Goal: Transaction & Acquisition: Download file/media

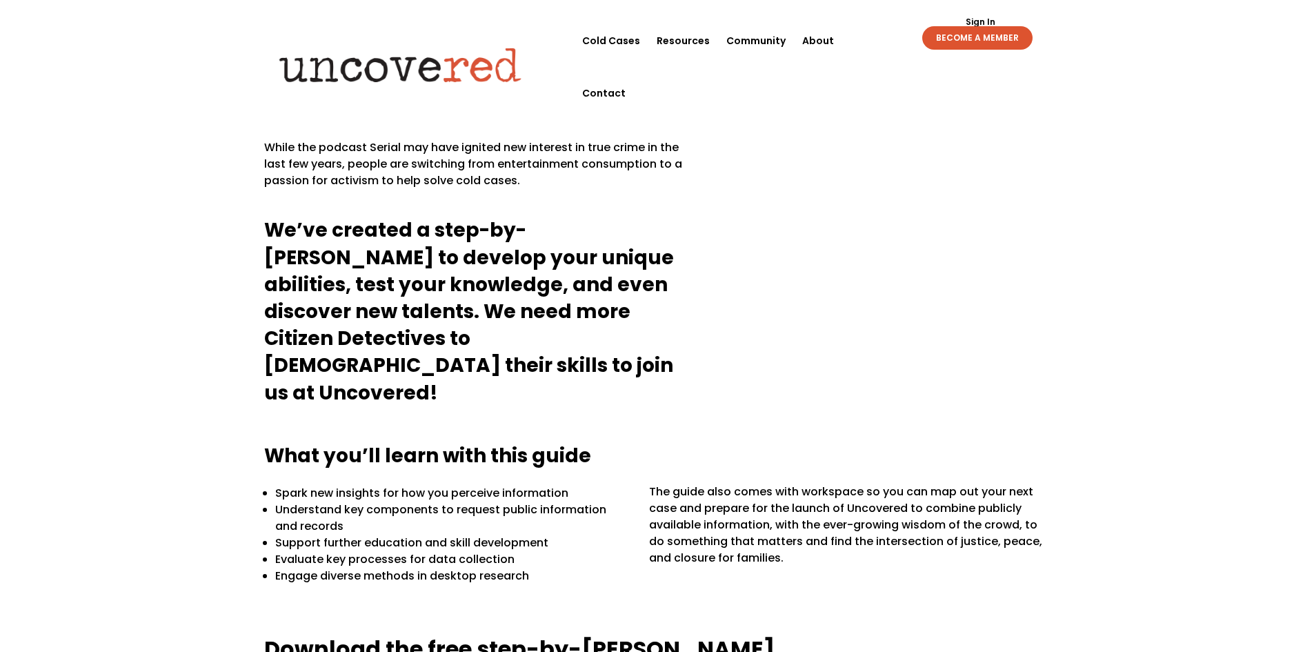
scroll to position [414, 0]
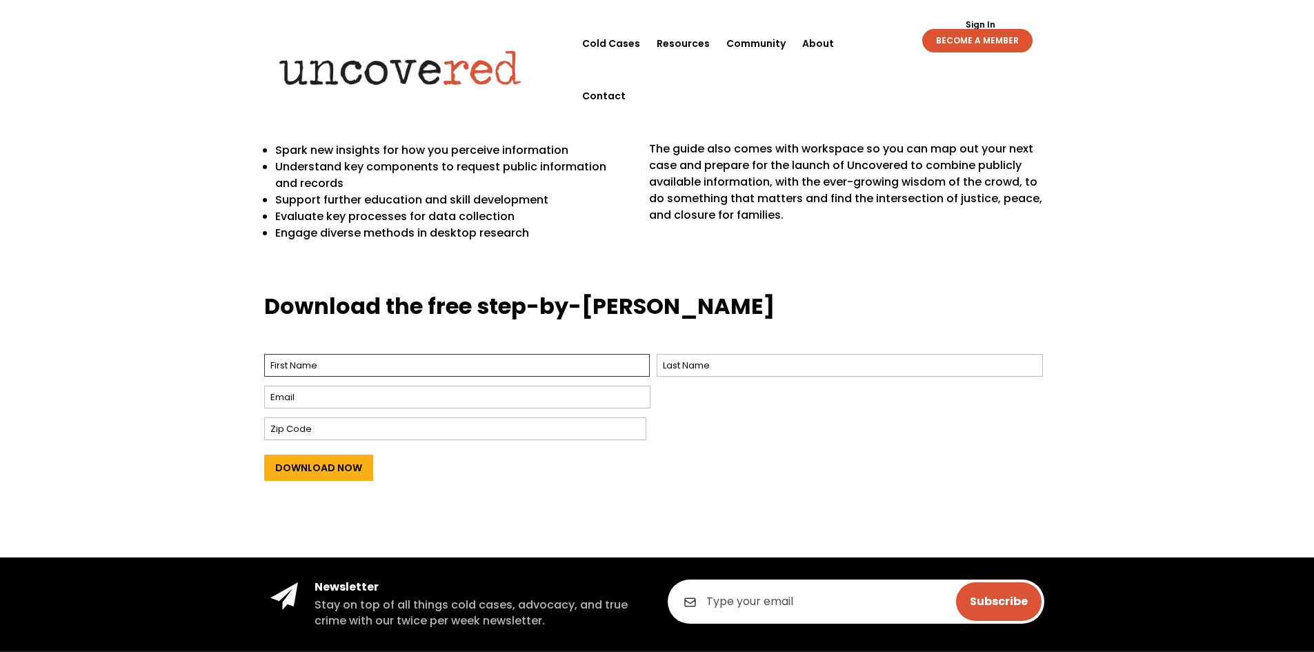
click at [375, 366] on input "First" at bounding box center [457, 365] width 386 height 23
type input "[PERSON_NAME]"
type input "[EMAIL_ADDRESS][DOMAIN_NAME]"
type input "SA5 8PY"
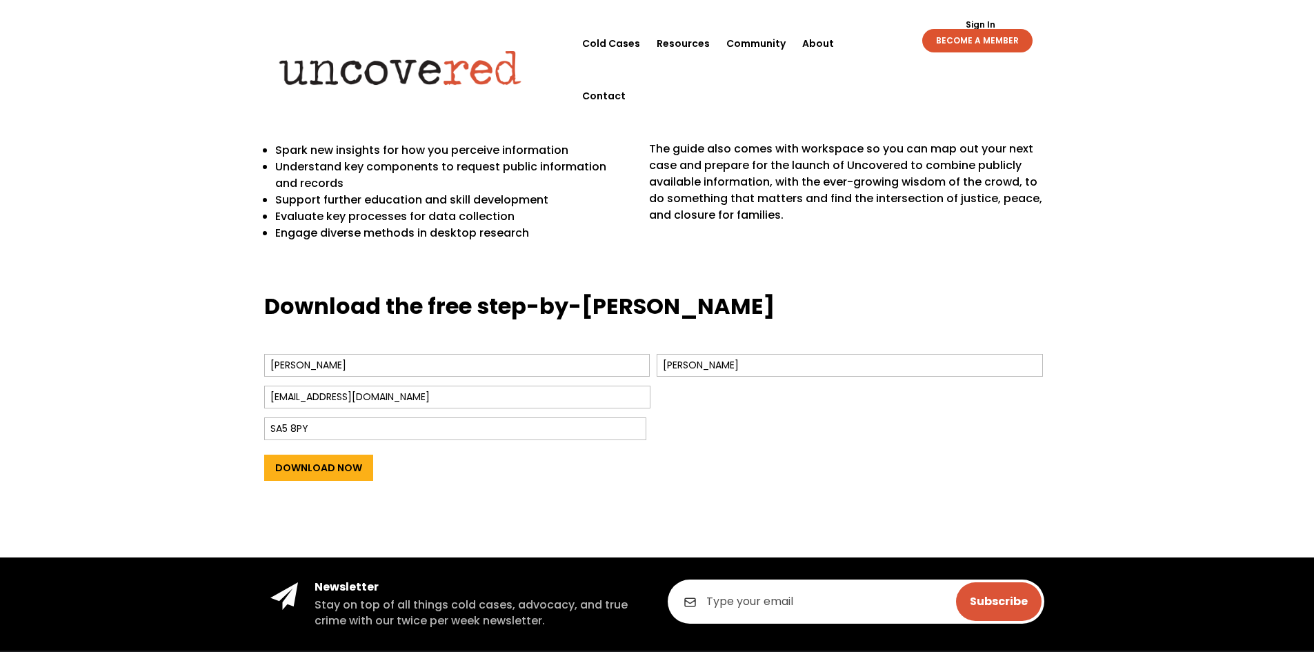
drag, startPoint x: 460, startPoint y: 395, endPoint x: 175, endPoint y: 392, distance: 285.6
click at [175, 392] on div "Download the free step-by-[PERSON_NAME] Name * [PERSON_NAME] First [PERSON_NAME…" at bounding box center [657, 415] width 1314 height 286
type input "[EMAIL_ADDRESS][DOMAIN_NAME]"
click at [464, 473] on div "Download Now" at bounding box center [657, 466] width 786 height 44
click at [310, 468] on input "Download Now" at bounding box center [318, 468] width 109 height 26
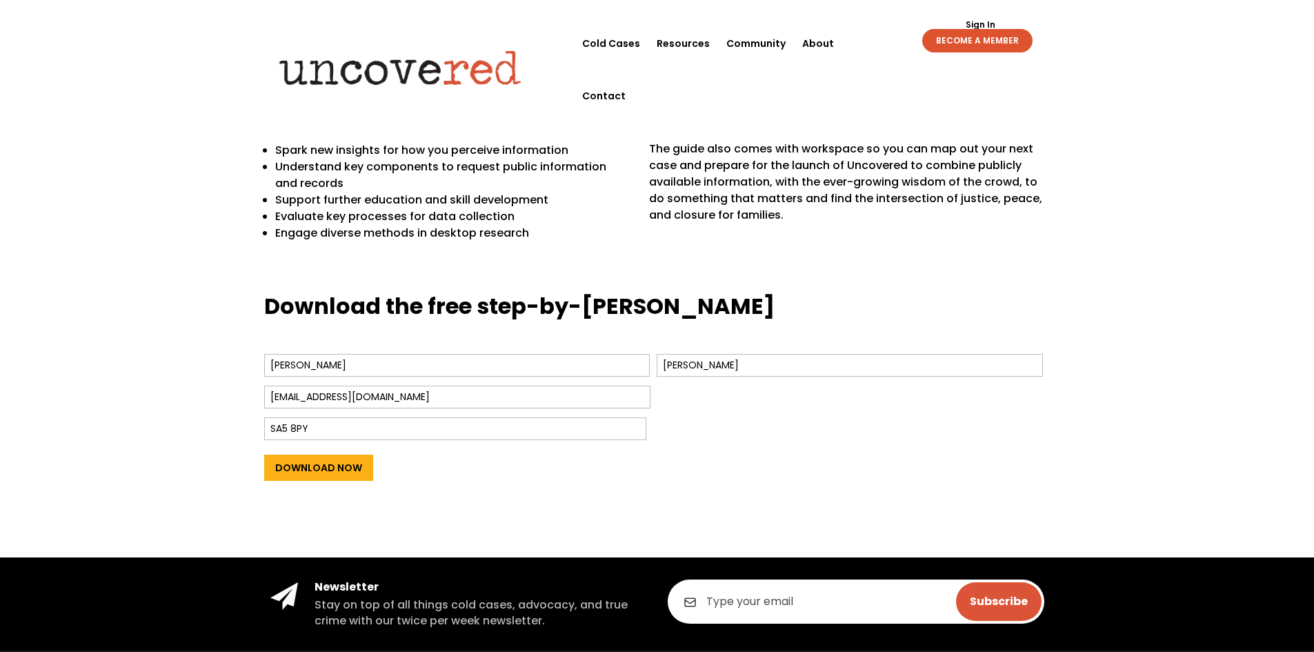
click at [446, 469] on div "Download Now" at bounding box center [657, 466] width 786 height 44
click at [312, 467] on input "Download Now" at bounding box center [318, 468] width 109 height 26
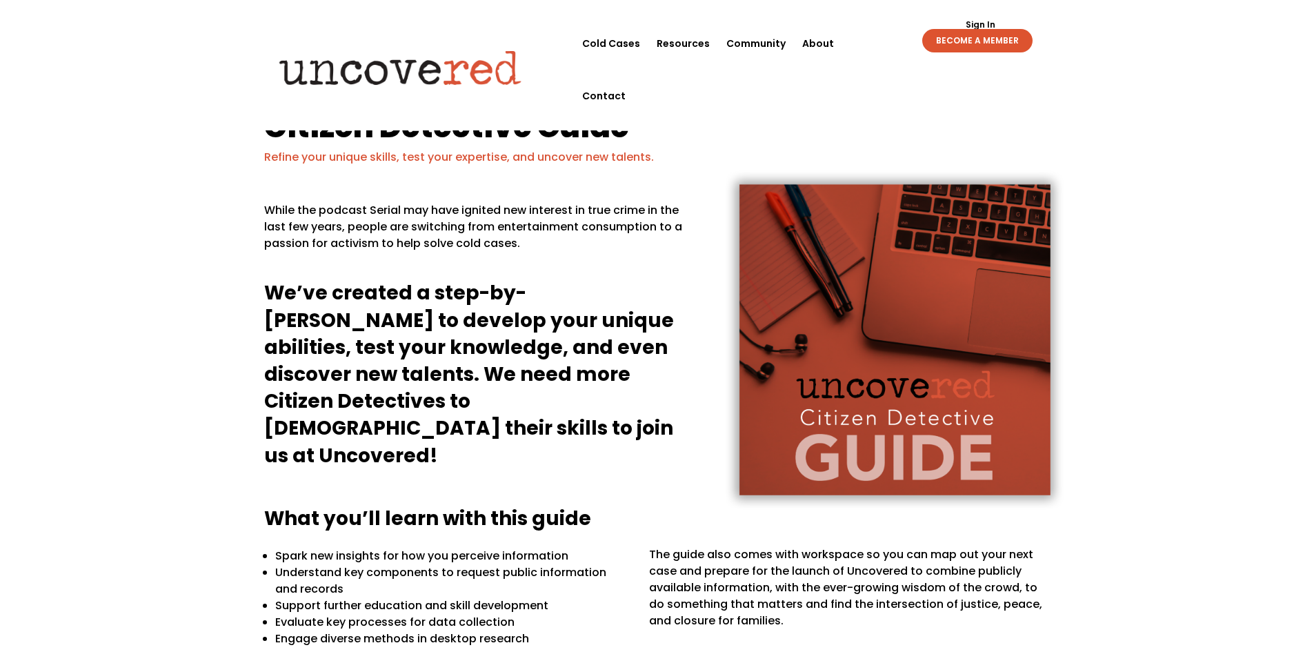
scroll to position [0, 0]
